Goal: Task Accomplishment & Management: Use online tool/utility

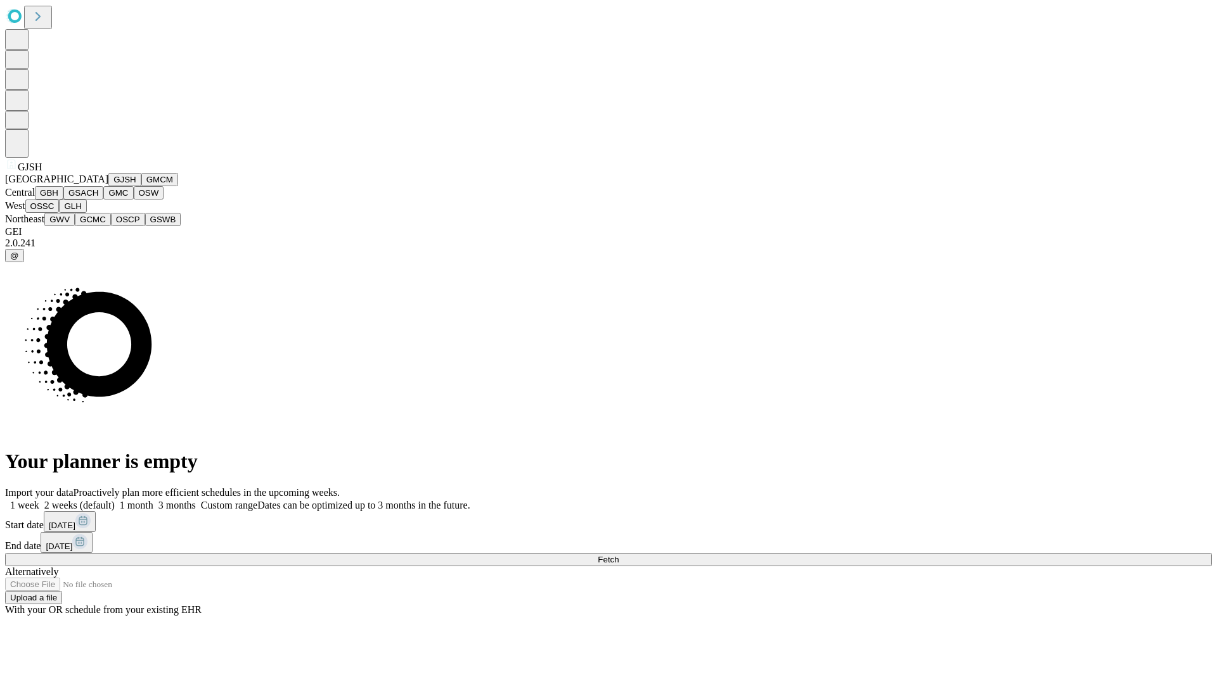
click at [108, 186] on button "GJSH" at bounding box center [124, 179] width 33 height 13
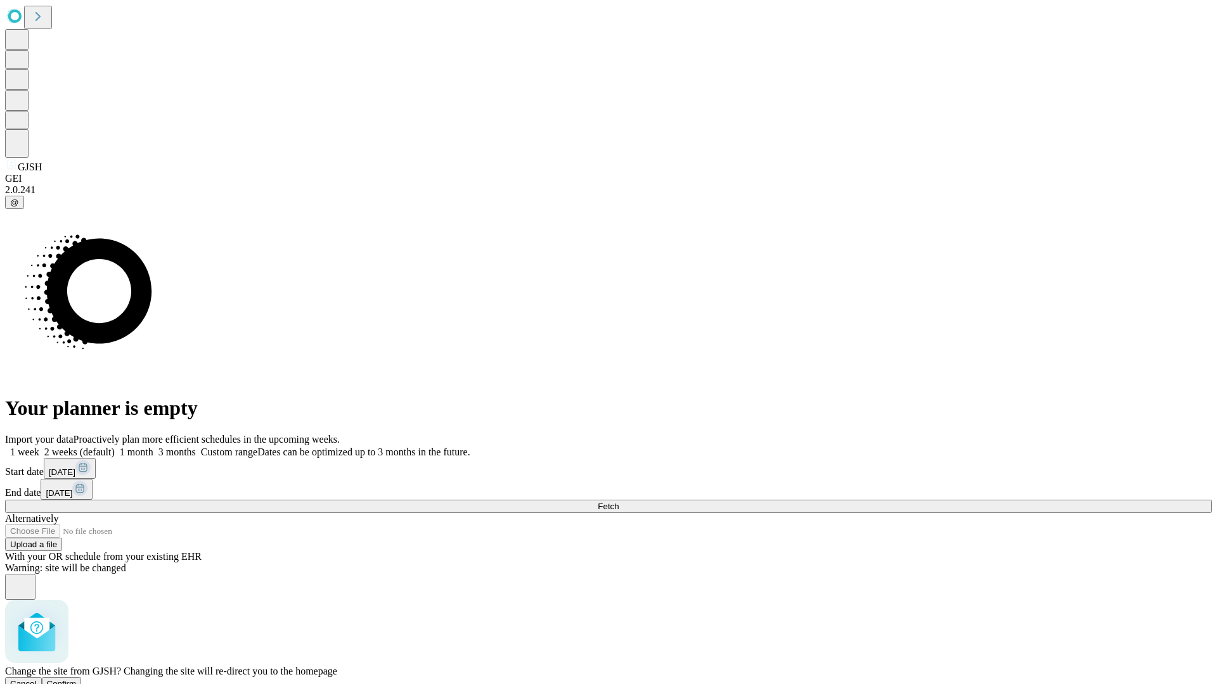
click at [77, 679] on span "Confirm" at bounding box center [62, 684] width 30 height 10
click at [115, 447] on label "2 weeks (default)" at bounding box center [76, 452] width 75 height 11
click at [618, 502] on span "Fetch" at bounding box center [608, 507] width 21 height 10
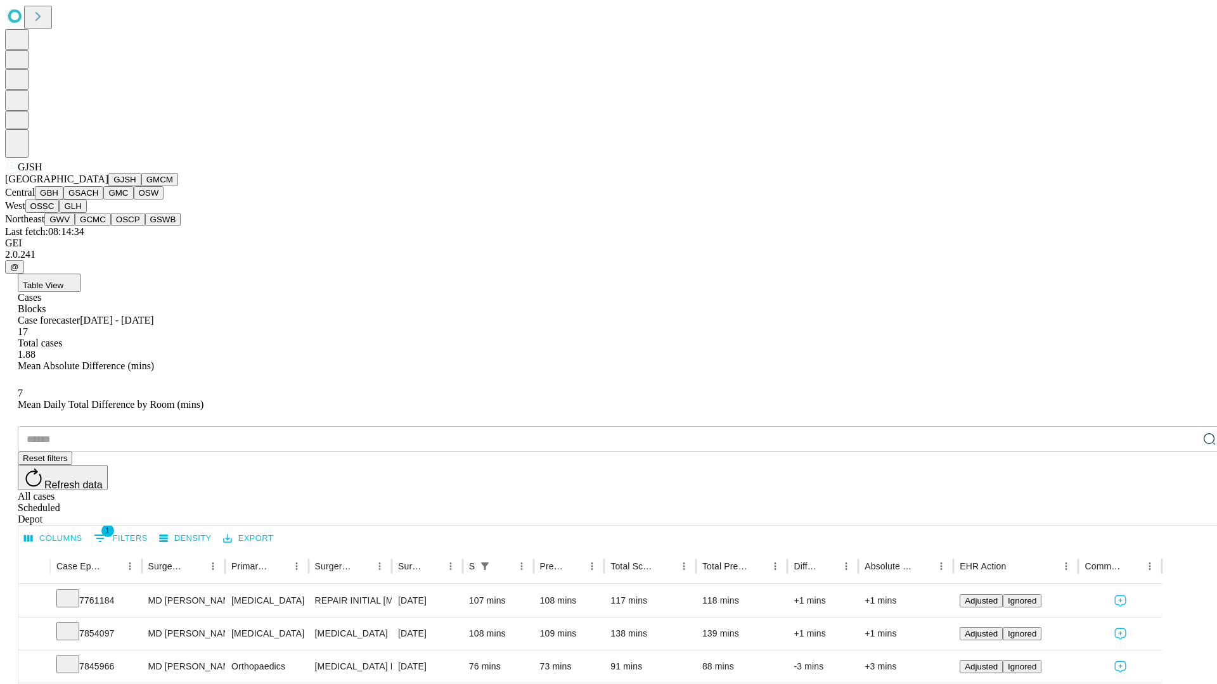
click at [141, 186] on button "GMCM" at bounding box center [159, 179] width 37 height 13
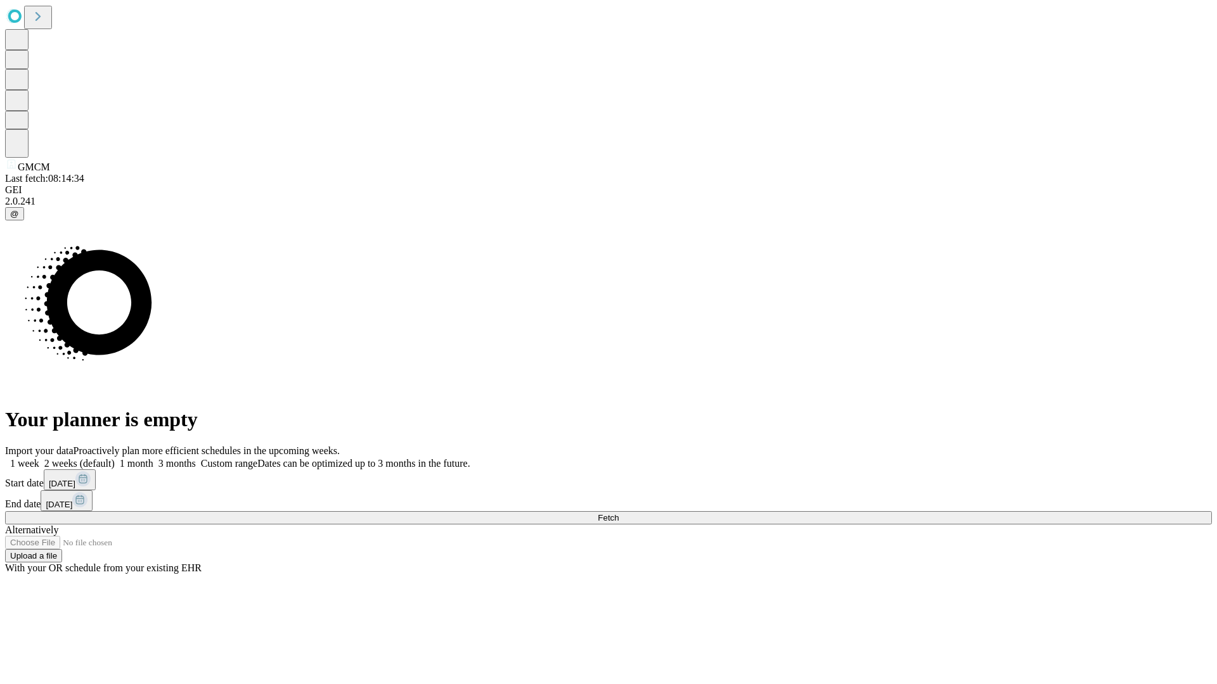
click at [115, 458] on label "2 weeks (default)" at bounding box center [76, 463] width 75 height 11
click at [618, 513] on span "Fetch" at bounding box center [608, 518] width 21 height 10
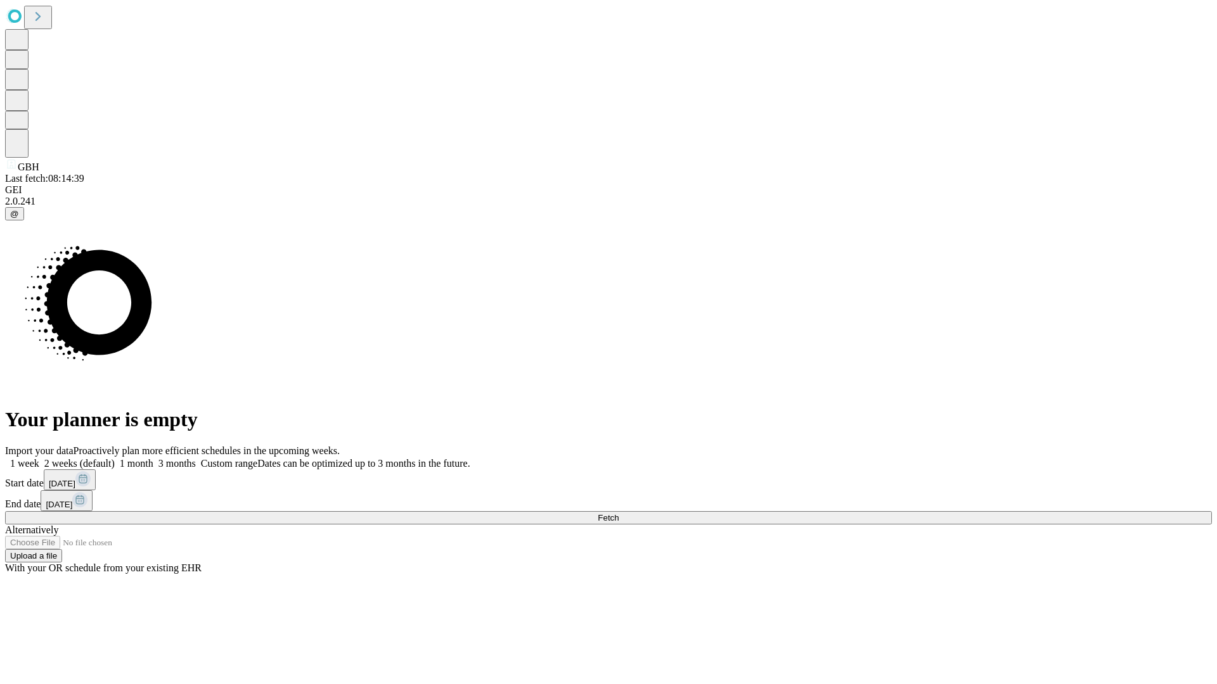
click at [115, 458] on label "2 weeks (default)" at bounding box center [76, 463] width 75 height 11
click at [618, 513] on span "Fetch" at bounding box center [608, 518] width 21 height 10
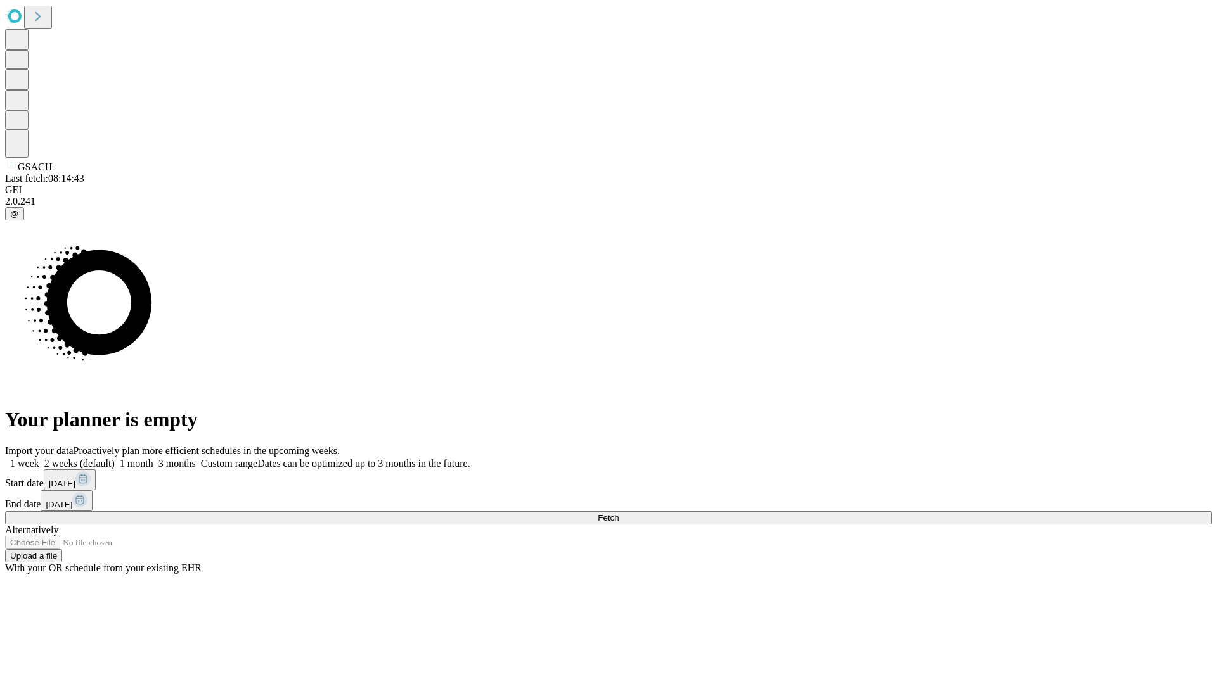
click at [115, 458] on label "2 weeks (default)" at bounding box center [76, 463] width 75 height 11
click at [618, 513] on span "Fetch" at bounding box center [608, 518] width 21 height 10
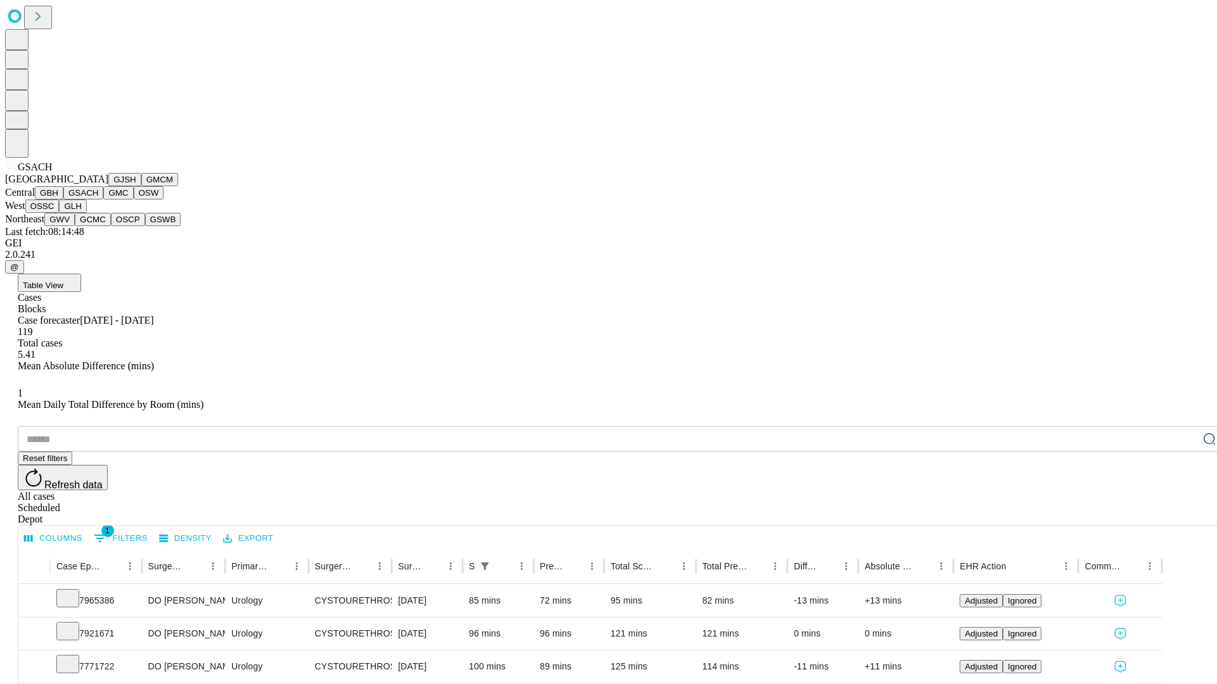
click at [103, 200] on button "GMC" at bounding box center [118, 192] width 30 height 13
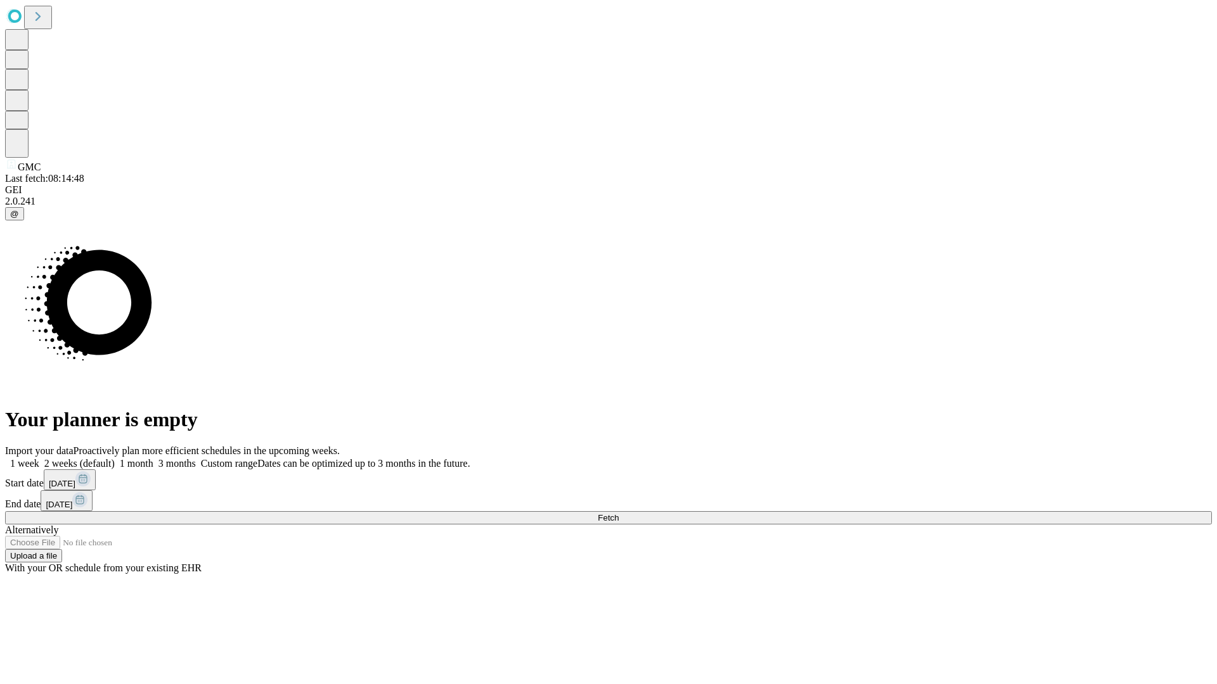
click at [618, 513] on span "Fetch" at bounding box center [608, 518] width 21 height 10
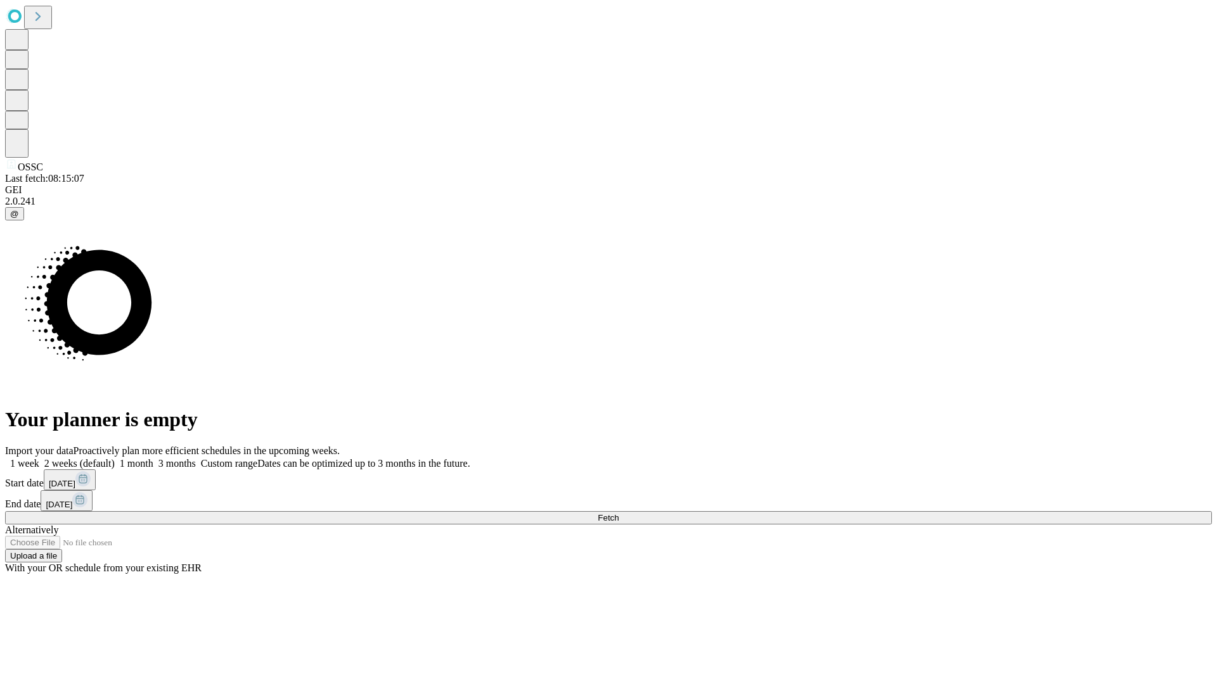
click at [115, 458] on label "2 weeks (default)" at bounding box center [76, 463] width 75 height 11
click at [618, 513] on span "Fetch" at bounding box center [608, 518] width 21 height 10
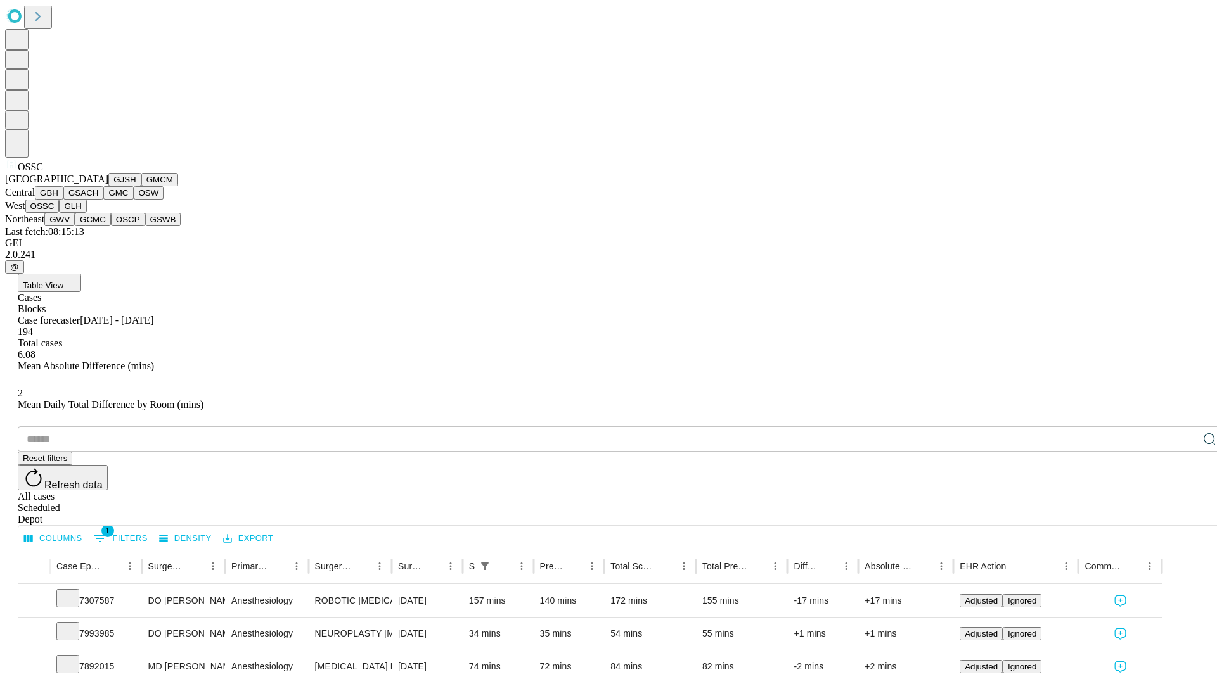
click at [86, 213] on button "GLH" at bounding box center [72, 206] width 27 height 13
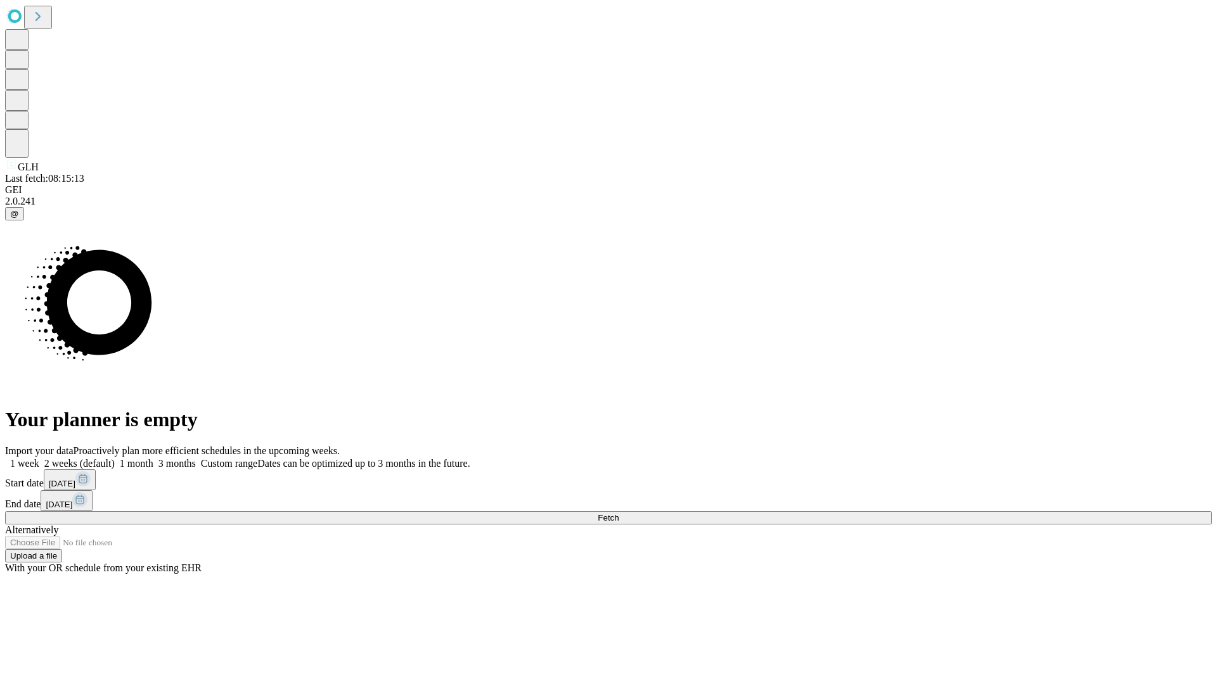
click at [115, 458] on label "2 weeks (default)" at bounding box center [76, 463] width 75 height 11
click at [618, 513] on span "Fetch" at bounding box center [608, 518] width 21 height 10
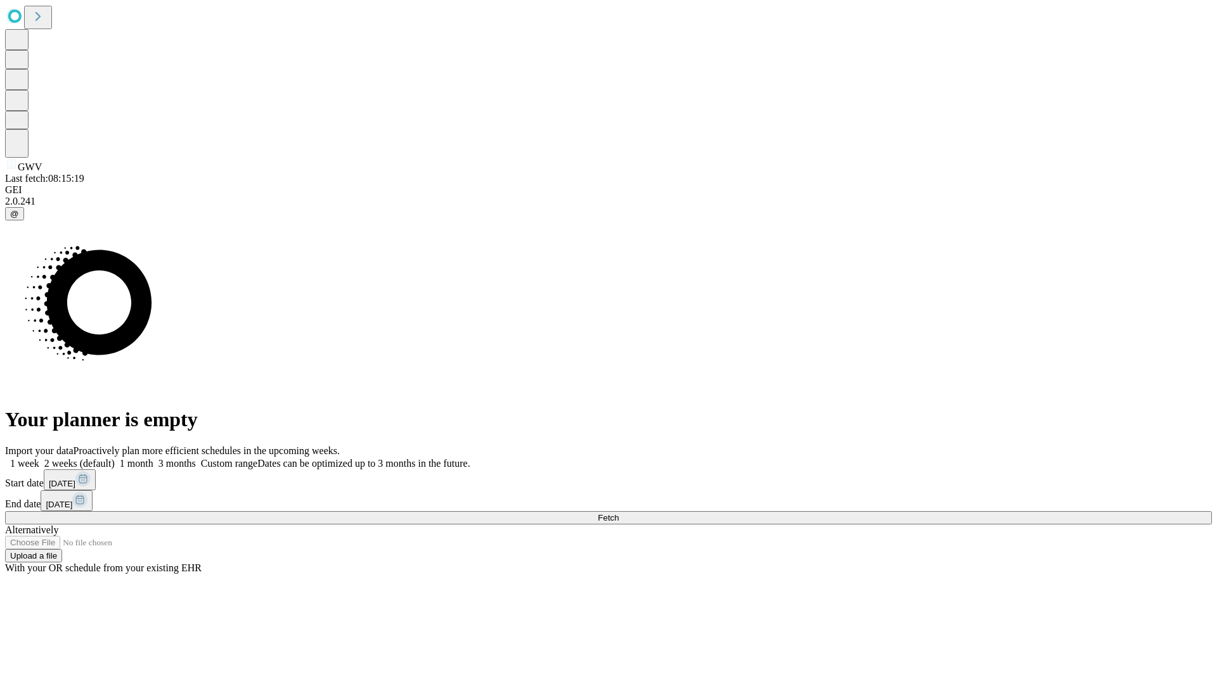
click at [115, 458] on label "2 weeks (default)" at bounding box center [76, 463] width 75 height 11
click at [618, 513] on span "Fetch" at bounding box center [608, 518] width 21 height 10
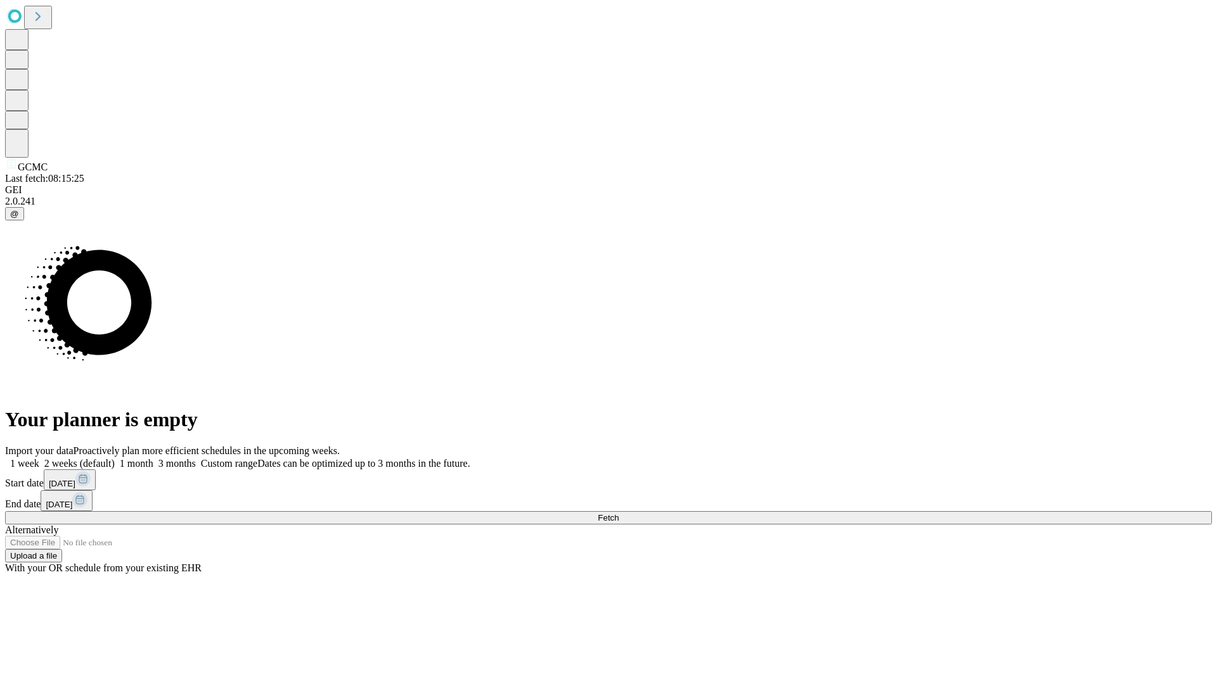
click at [618, 513] on span "Fetch" at bounding box center [608, 518] width 21 height 10
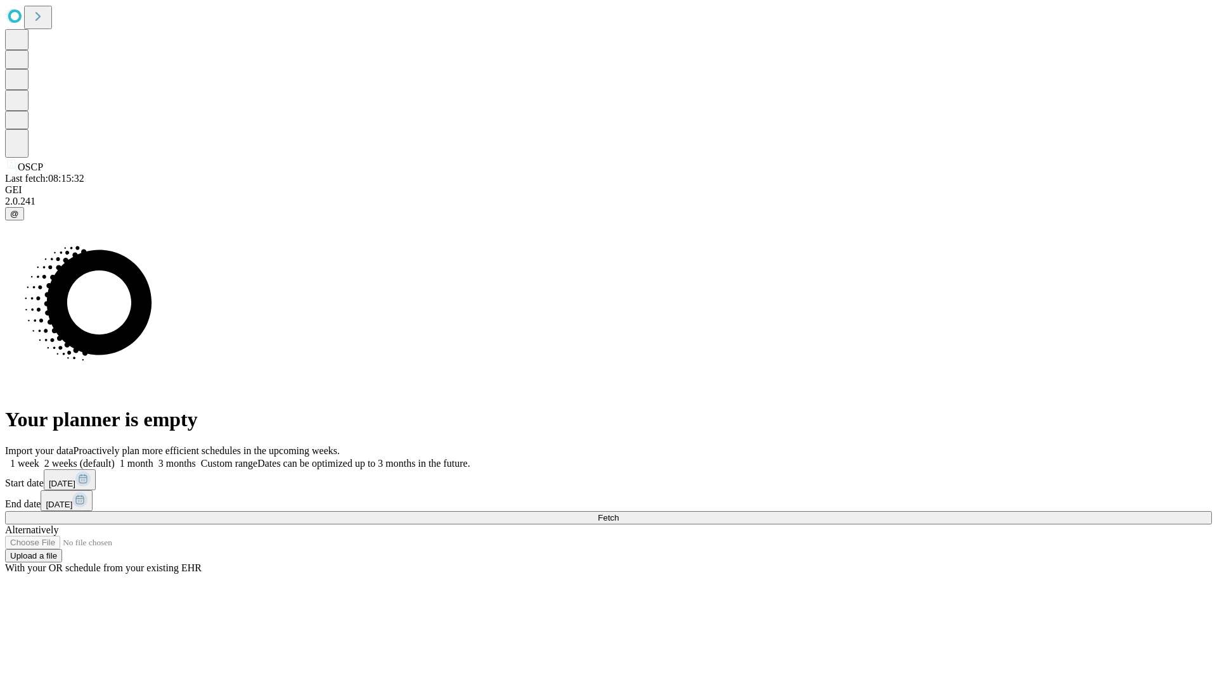
click at [115, 458] on label "2 weeks (default)" at bounding box center [76, 463] width 75 height 11
click at [618, 513] on span "Fetch" at bounding box center [608, 518] width 21 height 10
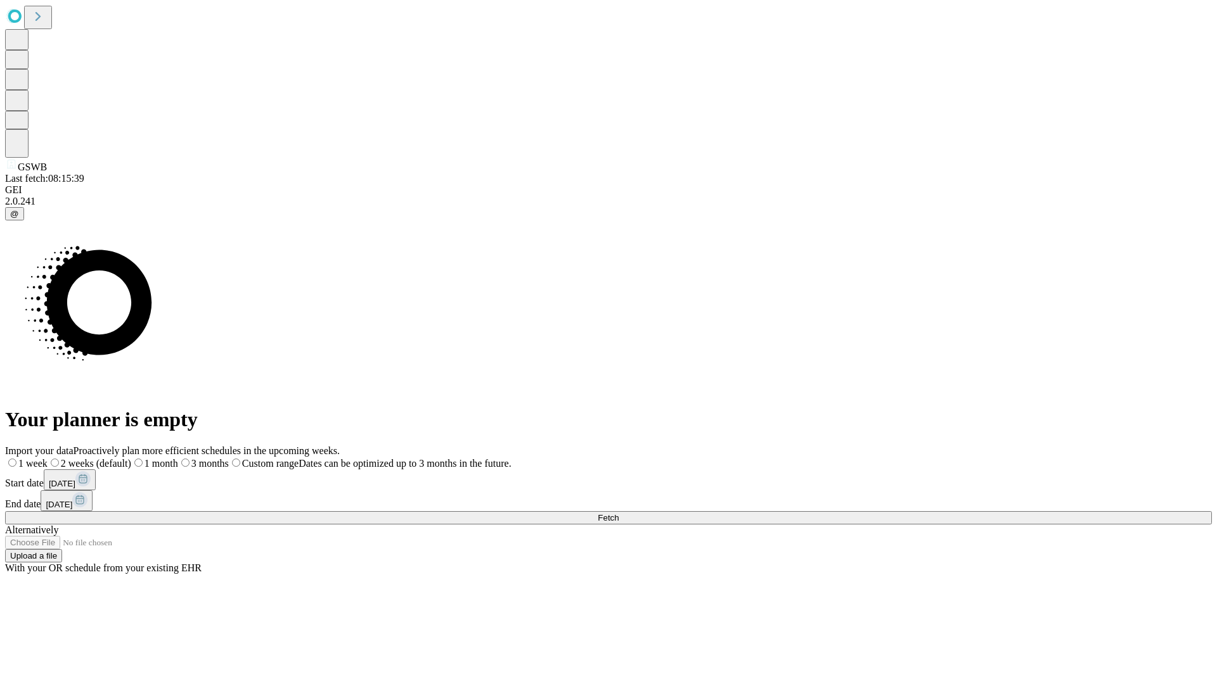
click at [131, 458] on label "2 weeks (default)" at bounding box center [90, 463] width 84 height 11
click at [618, 513] on span "Fetch" at bounding box center [608, 518] width 21 height 10
